Goal: Information Seeking & Learning: Compare options

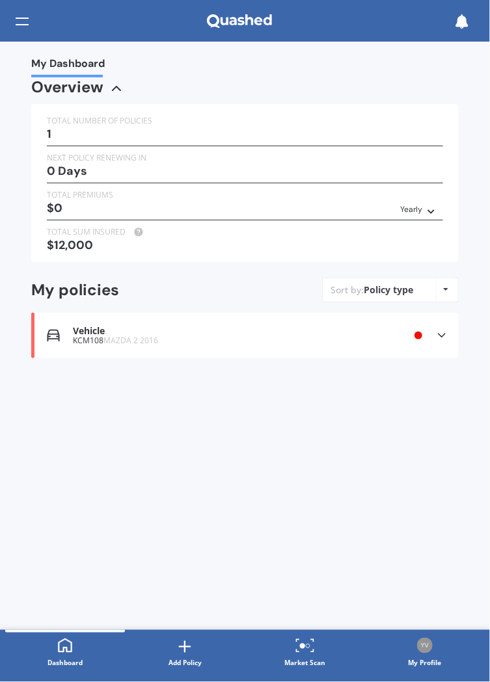
click at [432, 213] on icon at bounding box center [430, 209] width 9 height 8
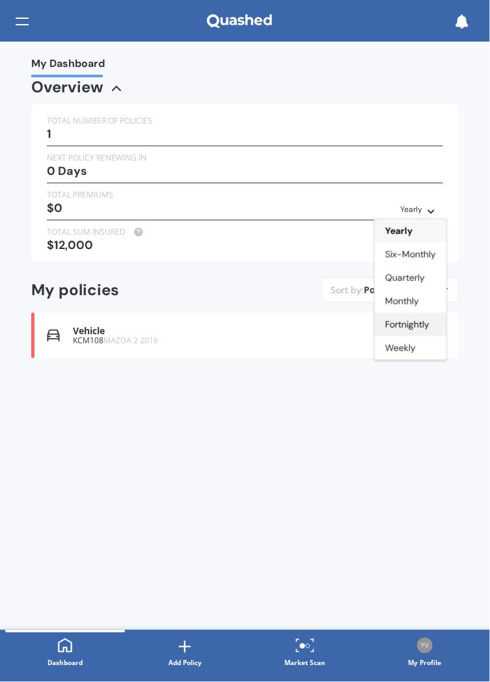
click at [442, 336] on div "Fortnightly" at bounding box center [411, 324] width 72 height 23
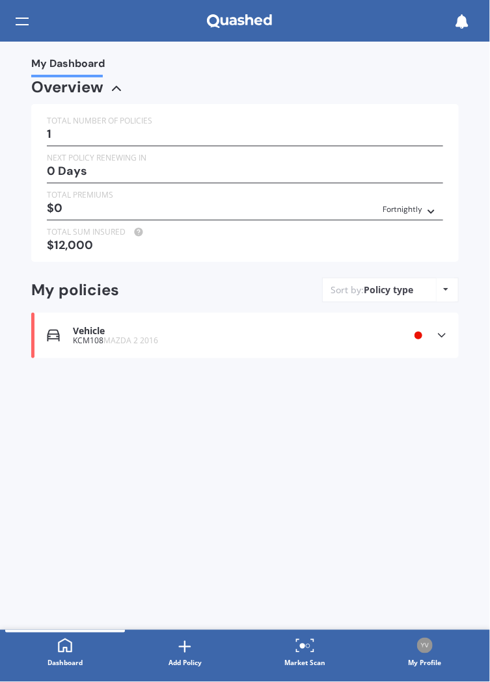
click at [143, 252] on div "$12,000" at bounding box center [245, 245] width 396 height 13
click at [134, 57] on div "My Dashboard Overview TOTAL NUMBER OF POLICIES 1 NEXT POLICY RENEWING [DATE] TO…" at bounding box center [245, 336] width 490 height 588
click at [103, 94] on div "Overview" at bounding box center [67, 87] width 72 height 13
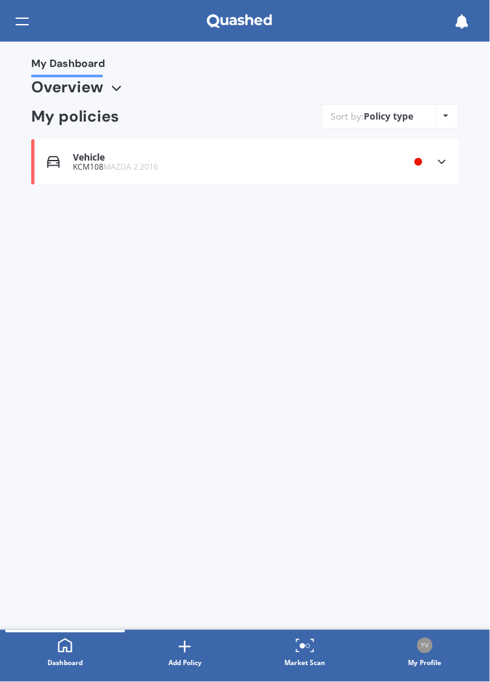
click at [390, 123] on div "Policy type" at bounding box center [387, 116] width 49 height 13
click at [448, 128] on div "Policy type Alphabetical Date added Renewing next" at bounding box center [446, 116] width 20 height 23
click at [453, 77] on div "My Dashboard" at bounding box center [244, 67] width 427 height 20
click at [158, 172] on span "MAZDA 2 2016" at bounding box center [130, 166] width 55 height 11
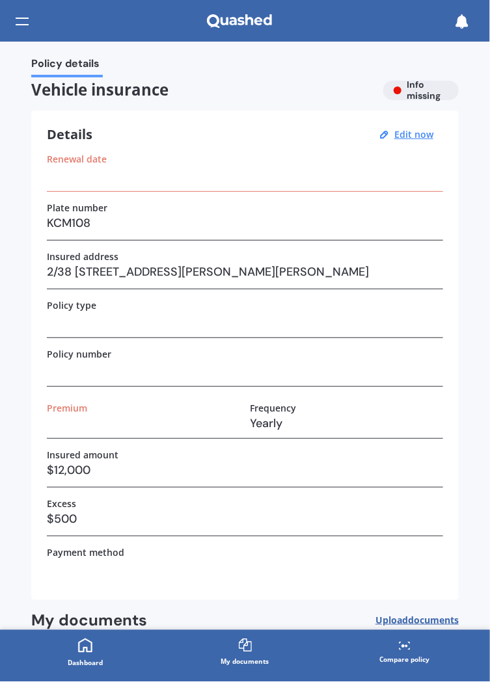
click at [101, 165] on label "Renewal date" at bounding box center [77, 158] width 60 height 11
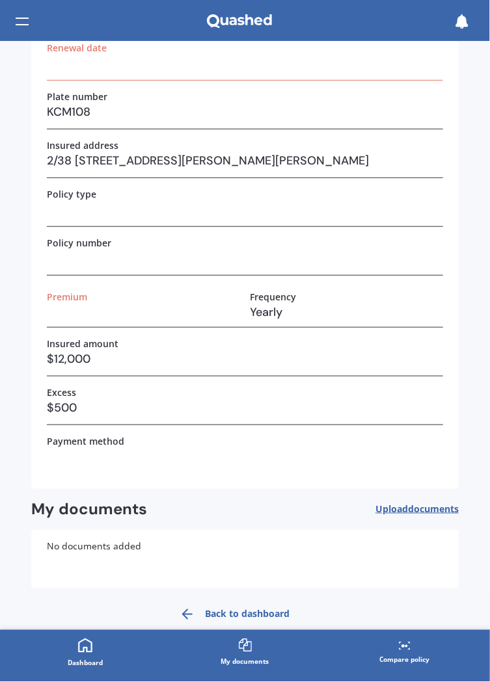
scroll to position [151, 0]
click at [298, 617] on link "Back to dashboard" at bounding box center [235, 614] width 126 height 31
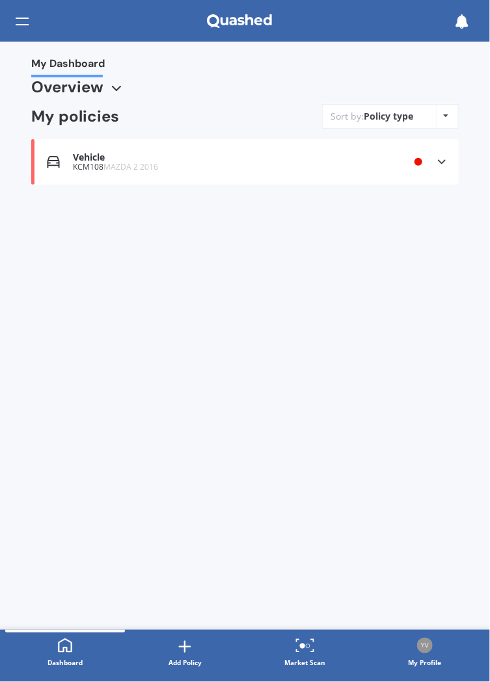
click at [347, 473] on div "My Dashboard Overview TOTAL NUMBER OF POLICIES 1 NEXT POLICY RENEWING IN 0 Days…" at bounding box center [245, 336] width 490 height 588
click at [371, 395] on div "My Dashboard Overview TOTAL NUMBER OF POLICIES 1 NEXT POLICY RENEWING IN 0 Days…" at bounding box center [245, 336] width 490 height 588
click at [380, 387] on div "My Dashboard Overview TOTAL NUMBER OF POLICIES 1 NEXT POLICY RENEWING IN 0 Days…" at bounding box center [245, 336] width 490 height 588
click at [382, 389] on div "My Dashboard Overview TOTAL NUMBER OF POLICIES 1 NEXT POLICY RENEWING IN 0 Days…" at bounding box center [245, 336] width 490 height 588
click at [386, 410] on div "My Dashboard Overview TOTAL NUMBER OF POLICIES 1 NEXT POLICY RENEWING IN 0 Days…" at bounding box center [245, 336] width 490 height 588
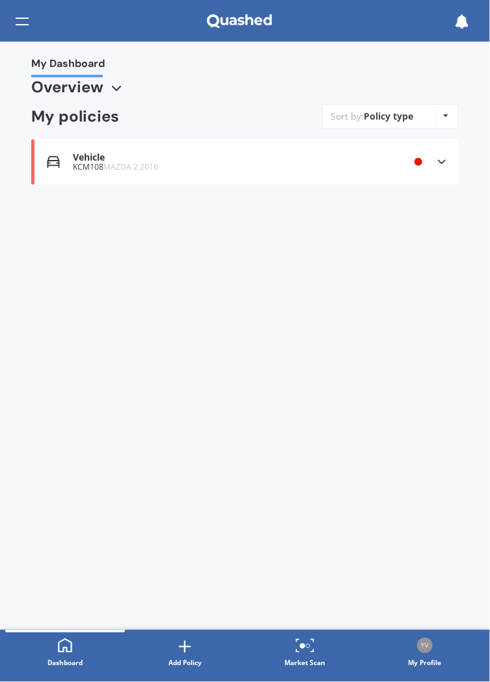
click at [375, 476] on div "My Dashboard Overview TOTAL NUMBER OF POLICIES 1 NEXT POLICY RENEWING IN 0 Days…" at bounding box center [245, 336] width 490 height 588
click at [355, 494] on div "My Dashboard Overview TOTAL NUMBER OF POLICIES 1 NEXT POLICY RENEWING IN 0 Days…" at bounding box center [245, 336] width 490 height 588
click at [302, 635] on link "Market Scan" at bounding box center [305, 653] width 120 height 47
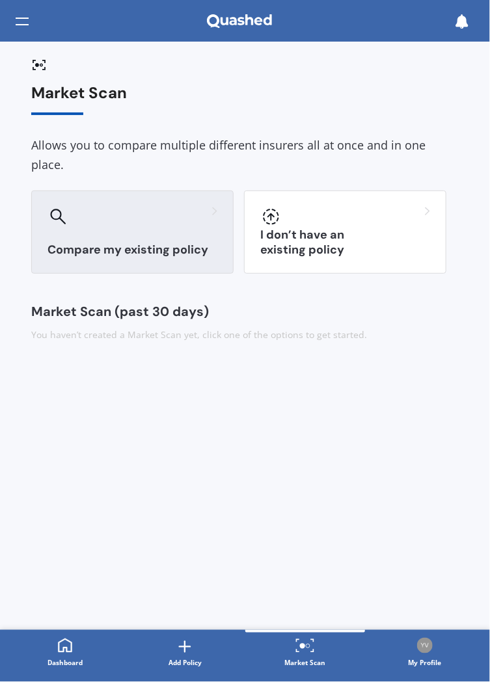
click at [140, 257] on h3 "Compare my existing policy" at bounding box center [132, 250] width 170 height 15
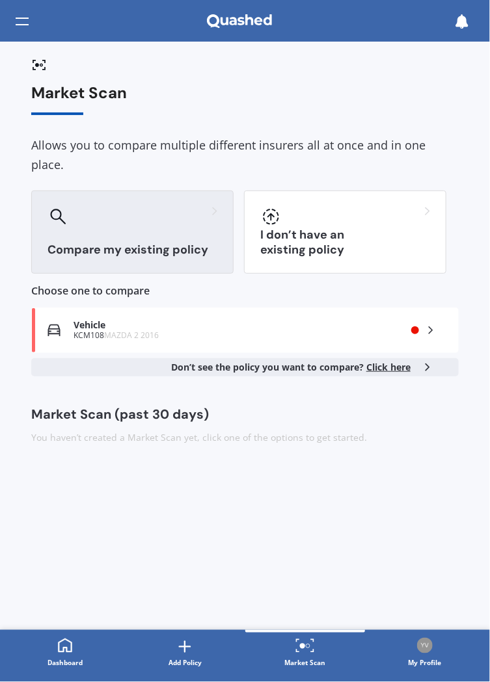
click at [132, 249] on h3 "Compare my existing policy" at bounding box center [132, 250] width 170 height 15
click at [401, 373] on span "Click here" at bounding box center [388, 367] width 44 height 12
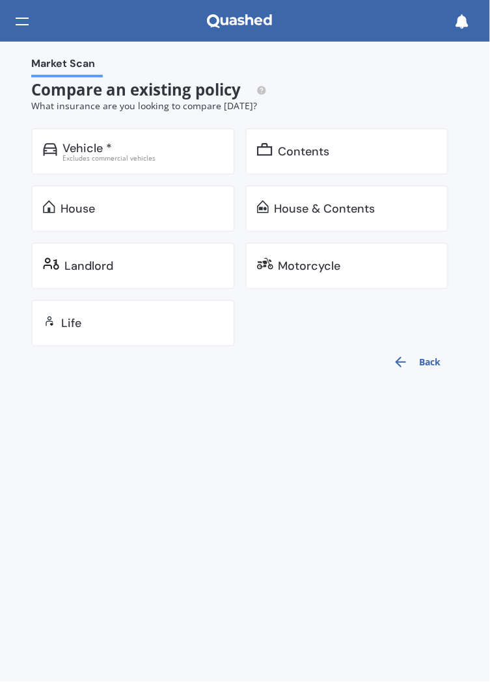
click at [269, 213] on img at bounding box center [263, 206] width 12 height 13
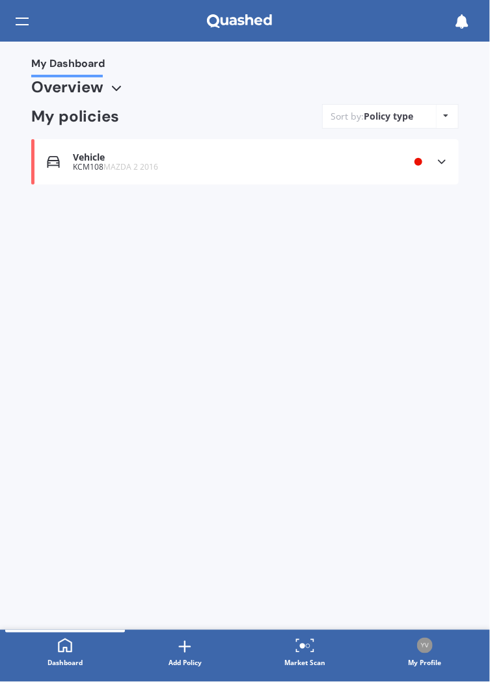
click at [363, 123] on div "Policy type" at bounding box center [387, 116] width 49 height 13
click at [105, 172] on div "KCM108 MAZDA 2 2016" at bounding box center [217, 167] width 288 height 9
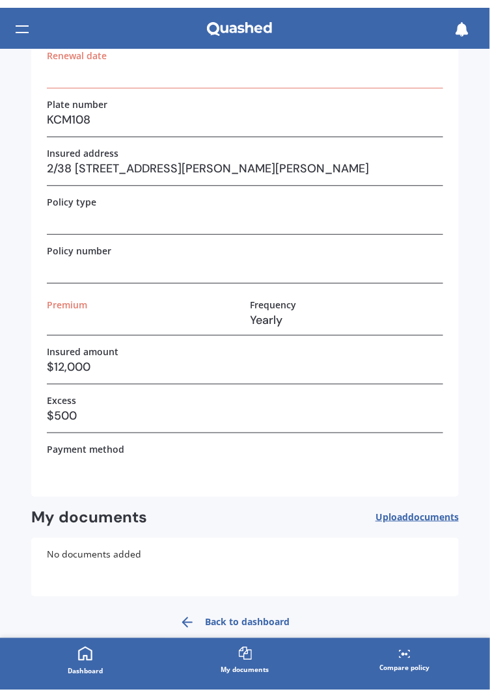
scroll to position [151, 0]
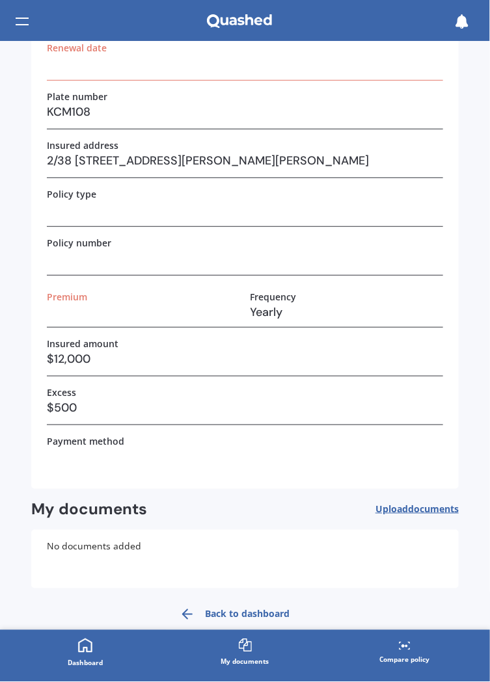
click at [421, 512] on span "documents" at bounding box center [433, 509] width 51 height 12
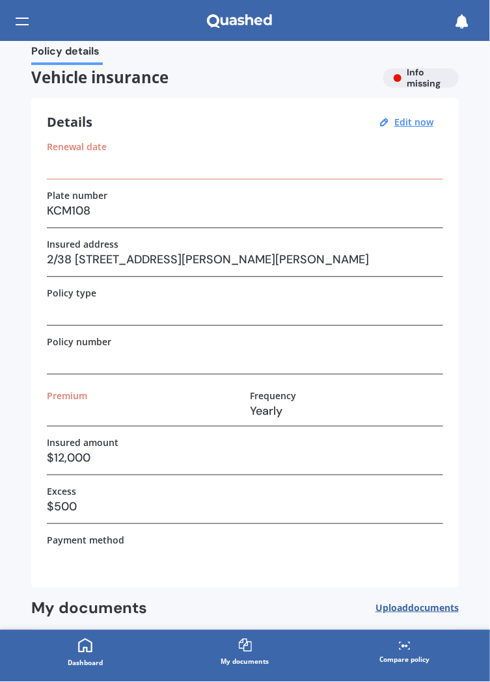
scroll to position [0, 0]
